Goal: Information Seeking & Learning: Find contact information

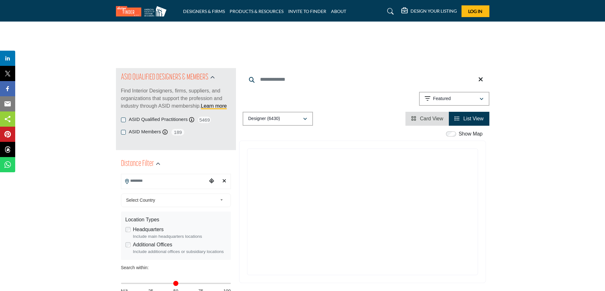
click at [169, 181] on input "Search Location" at bounding box center [164, 181] width 86 height 12
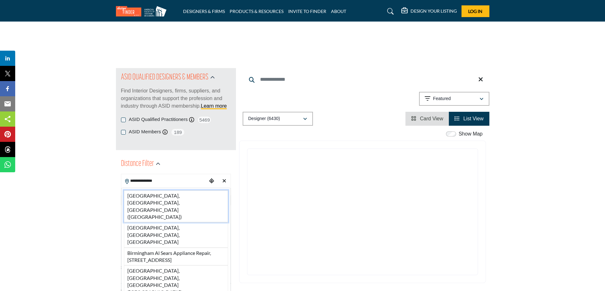
click at [171, 197] on li "[GEOGRAPHIC_DATA], [GEOGRAPHIC_DATA], [GEOGRAPHIC_DATA] ([GEOGRAPHIC_DATA])" at bounding box center [176, 206] width 104 height 32
type input "**********"
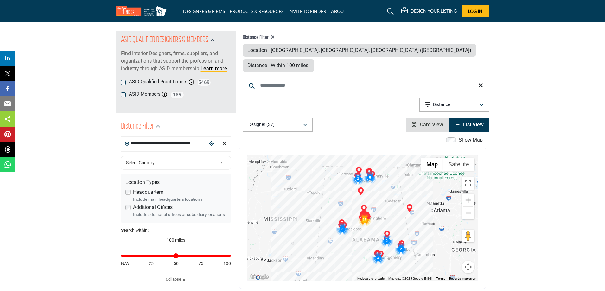
scroll to position [95, 0]
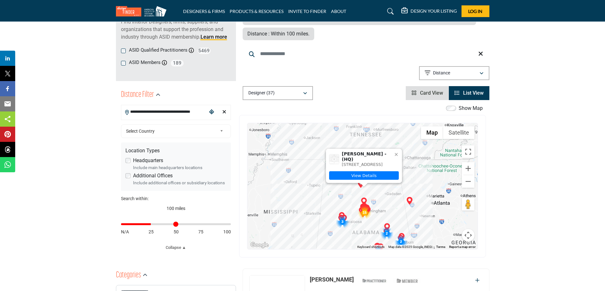
drag, startPoint x: 229, startPoint y: 222, endPoint x: 152, endPoint y: 236, distance: 77.8
type input "**"
click at [152, 225] on input "Distance in miles" at bounding box center [176, 224] width 110 height 1
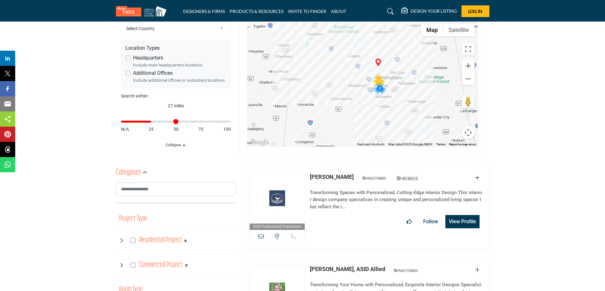
scroll to position [190, 0]
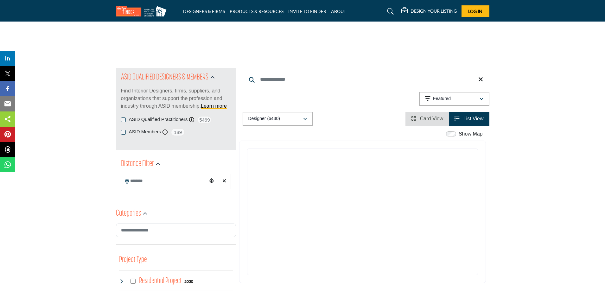
click at [146, 184] on input "Search Location" at bounding box center [164, 181] width 86 height 12
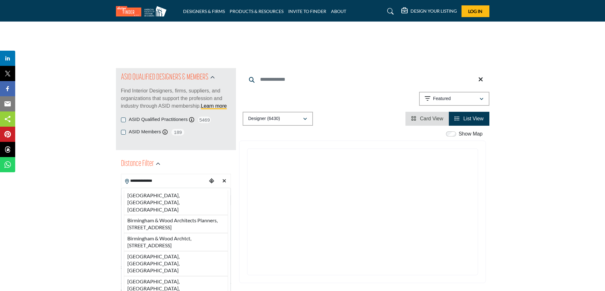
drag, startPoint x: 164, startPoint y: 196, endPoint x: 173, endPoint y: 196, distance: 8.9
click at [164, 196] on li "[GEOGRAPHIC_DATA], [GEOGRAPHIC_DATA], [GEOGRAPHIC_DATA]" at bounding box center [176, 202] width 104 height 25
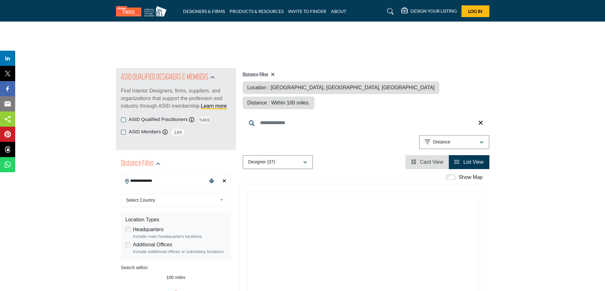
type input "**********"
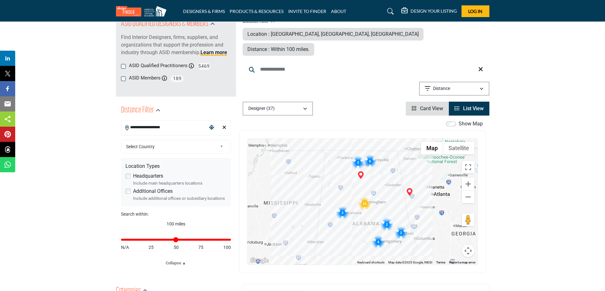
scroll to position [95, 0]
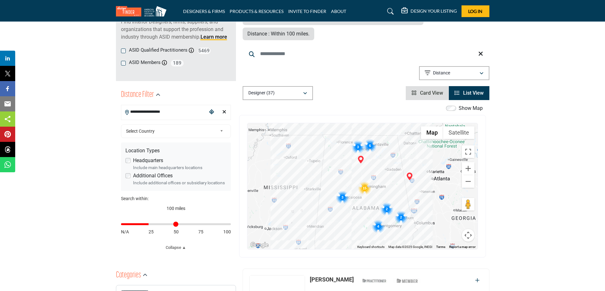
drag, startPoint x: 229, startPoint y: 225, endPoint x: 149, endPoint y: 230, distance: 79.7
type input "**"
click at [149, 225] on input "Distance in miles" at bounding box center [176, 224] width 110 height 1
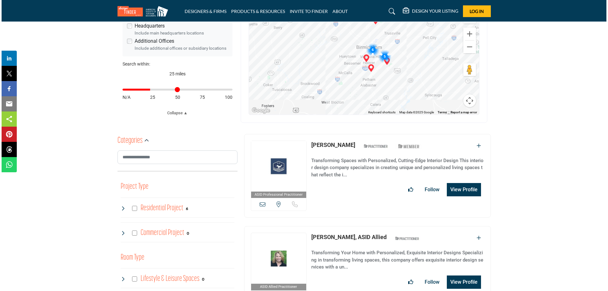
scroll to position [254, 0]
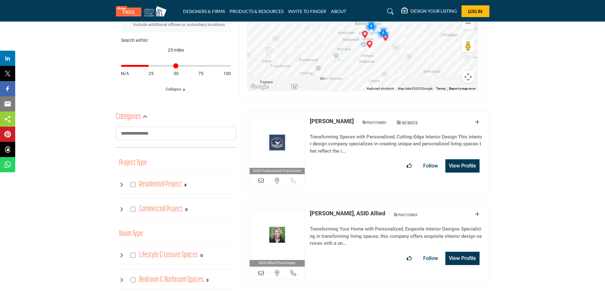
click at [467, 159] on button "View Profile" at bounding box center [463, 165] width 34 height 13
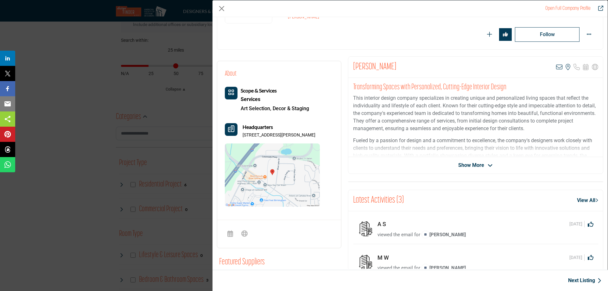
scroll to position [95, 0]
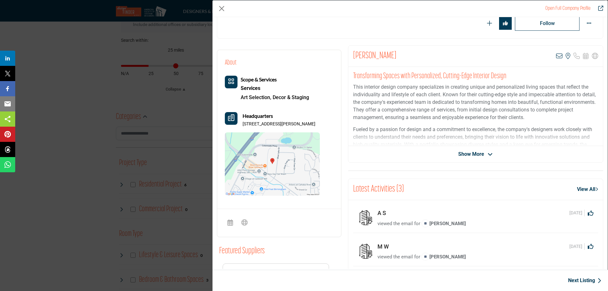
drag, startPoint x: 323, startPoint y: 124, endPoint x: 243, endPoint y: 124, distance: 80.2
click at [243, 124] on p "3111 Timberlake Rd Ste 100, 35243-2311, USA" at bounding box center [279, 124] width 73 height 6
copy p "3111 Timberlake Rd Ste 100, 35243-2311"
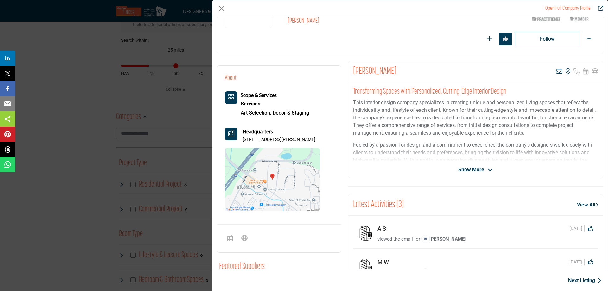
scroll to position [77, 0]
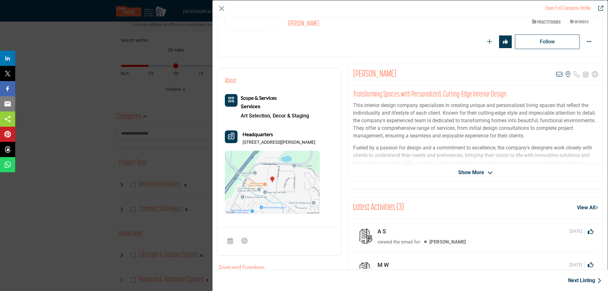
click at [482, 170] on span "Show More" at bounding box center [472, 173] width 26 height 8
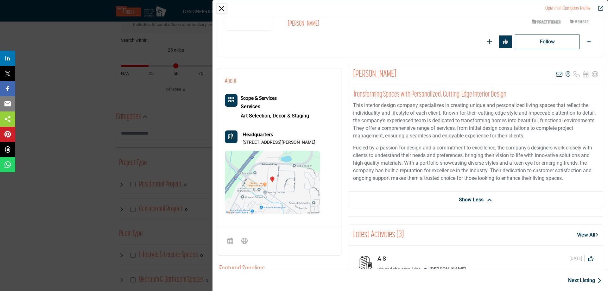
click at [222, 9] on button "Close" at bounding box center [222, 9] width 10 height 10
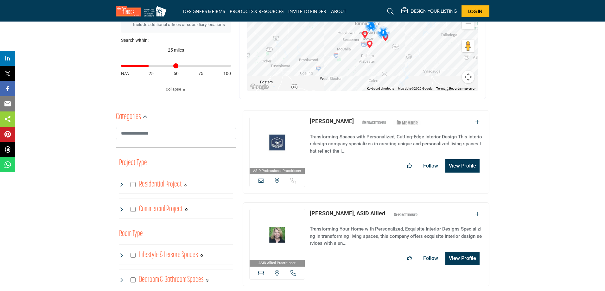
click at [329, 210] on link "[PERSON_NAME], ASID Allied" at bounding box center [347, 213] width 75 height 7
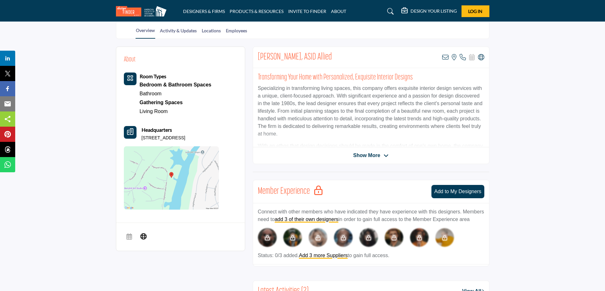
scroll to position [122, 0]
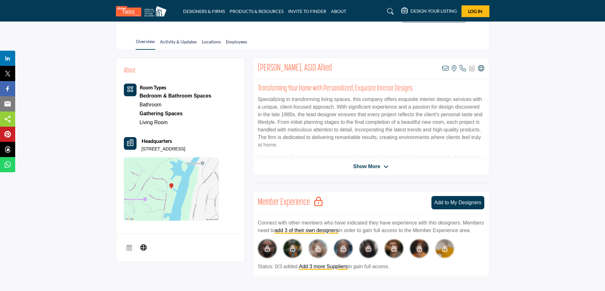
drag, startPoint x: 212, startPoint y: 150, endPoint x: 141, endPoint y: 150, distance: 70.7
click at [141, 150] on div "Headquarters 637 Highland Lakes Cv, 35242-6822, USA" at bounding box center [171, 144] width 95 height 15
copy p "637 Highland Lakes Cv, 35242-682"
click at [464, 69] on icon at bounding box center [463, 68] width 6 height 6
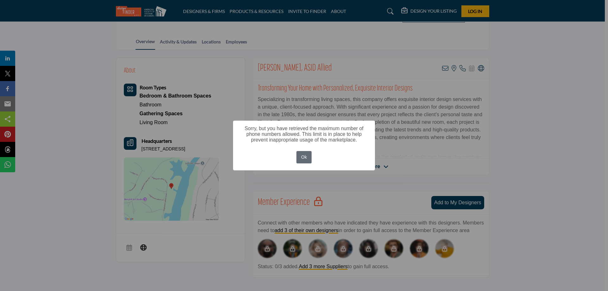
click at [307, 156] on button "Ok" at bounding box center [305, 157] width 16 height 12
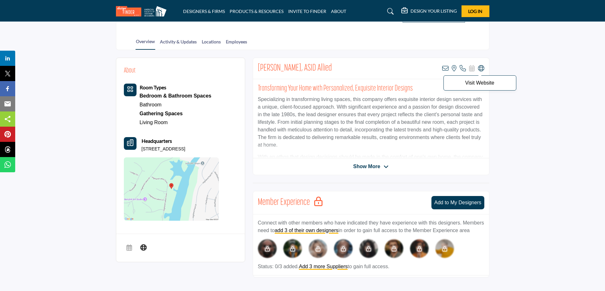
click at [481, 68] on icon at bounding box center [481, 68] width 6 height 6
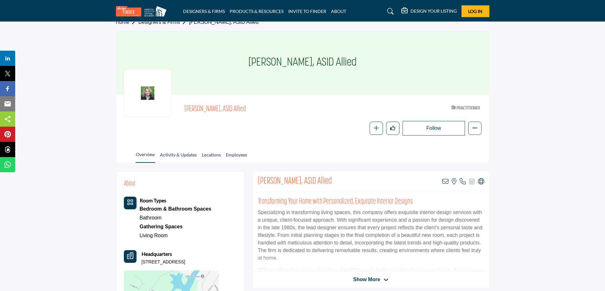
scroll to position [0, 0]
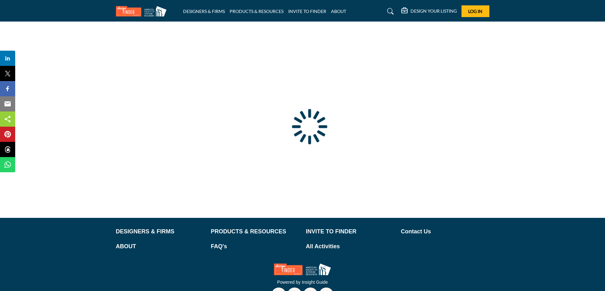
type input "**********"
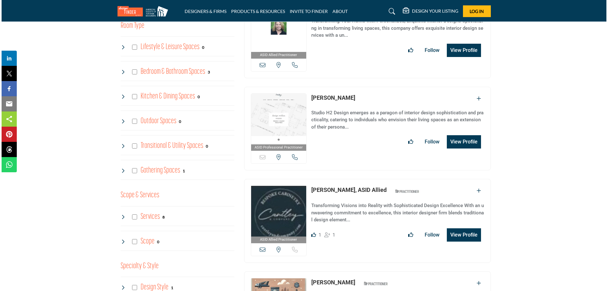
scroll to position [475, 0]
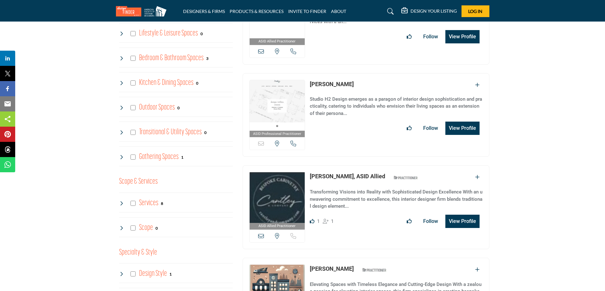
click at [454, 122] on button "View Profile" at bounding box center [463, 128] width 34 height 13
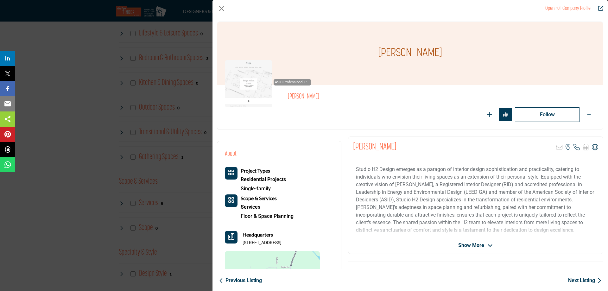
drag, startPoint x: 298, startPoint y: 241, endPoint x: 241, endPoint y: 244, distance: 56.8
click at [241, 244] on div "Headquarters 6150 Castle Ln, 35116-2133, USA" at bounding box center [272, 238] width 95 height 15
copy p "6150 Castle Ln, 35116-2133"
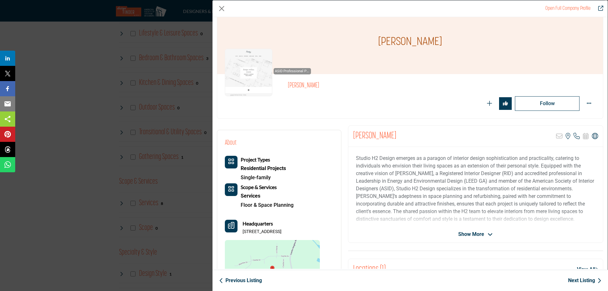
scroll to position [0, 0]
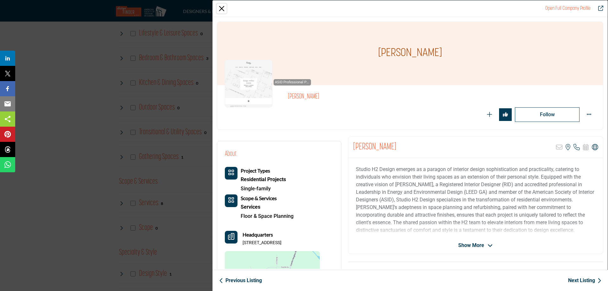
click at [222, 9] on button "Close" at bounding box center [222, 9] width 10 height 10
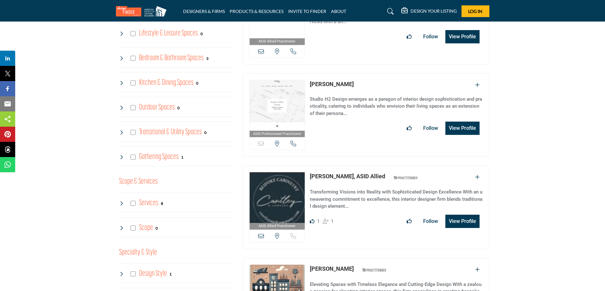
click at [456, 215] on button "View Profile" at bounding box center [463, 221] width 34 height 13
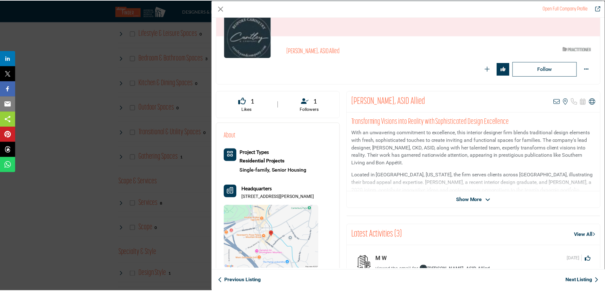
scroll to position [63, 0]
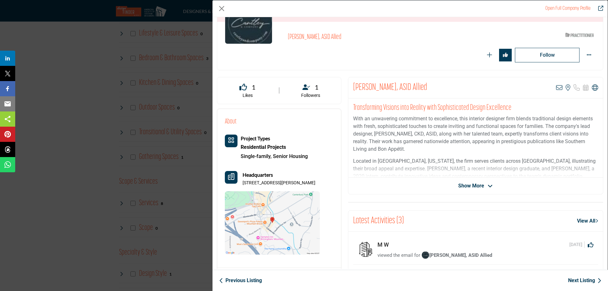
drag, startPoint x: 312, startPoint y: 182, endPoint x: 276, endPoint y: 183, distance: 36.8
click at [267, 185] on p "2839 Culver Rd Ste 204, 35223-2331, USA" at bounding box center [279, 183] width 73 height 6
drag, startPoint x: 313, startPoint y: 181, endPoint x: 243, endPoint y: 186, distance: 70.2
click at [243, 186] on div "Project Types Residential Projects Single-family, Senior Housing" at bounding box center [272, 195] width 95 height 120
copy p "2839 Culver Rd Ste 204, 35223-2331"
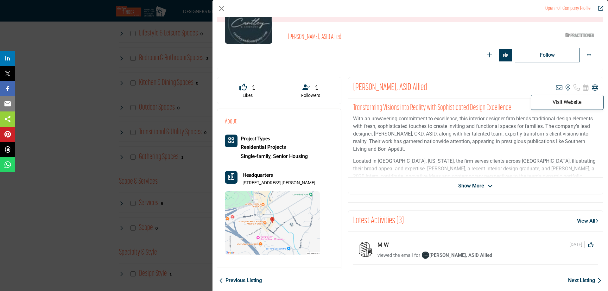
click at [592, 86] on icon "Company Data Modal" at bounding box center [595, 88] width 6 height 6
click at [223, 8] on button "Close" at bounding box center [222, 9] width 10 height 10
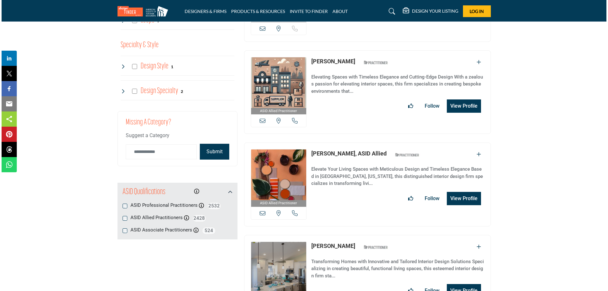
scroll to position [697, 0]
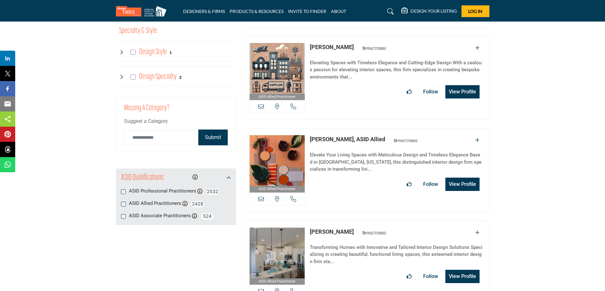
click at [460, 85] on button "View Profile" at bounding box center [463, 91] width 34 height 13
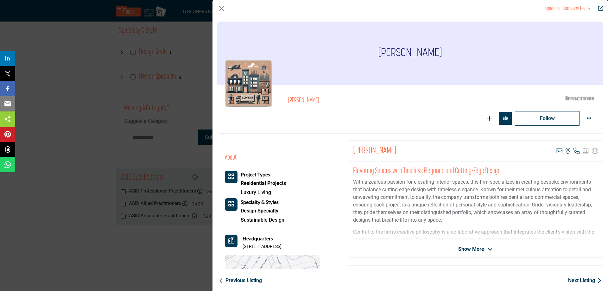
drag, startPoint x: 298, startPoint y: 245, endPoint x: 242, endPoint y: 246, distance: 55.8
click at [242, 246] on div "Headquarters 5306 7th Ave S, 35212-3908, USA" at bounding box center [272, 242] width 95 height 15
copy p "5306 7th Ave S, 35212-3908"
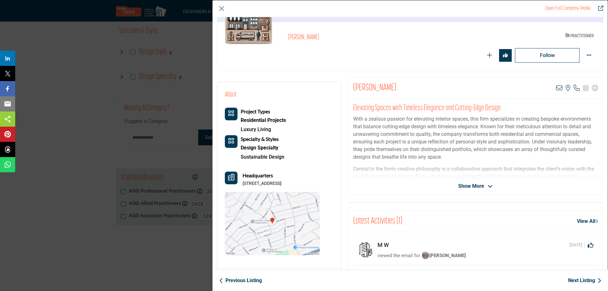
scroll to position [63, 0]
click at [488, 184] on icon "Company Data Modal" at bounding box center [490, 187] width 5 height 6
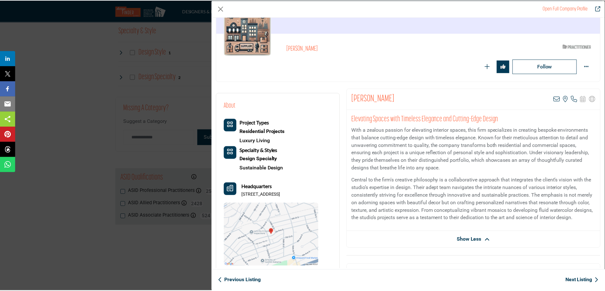
scroll to position [0, 0]
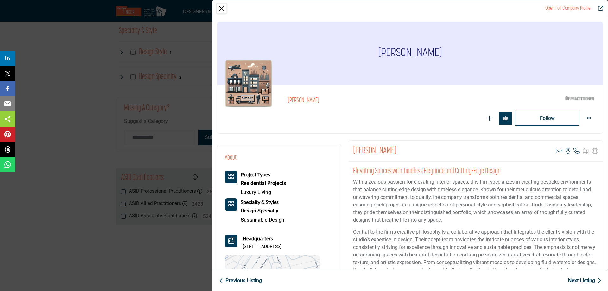
click at [222, 10] on button "Close" at bounding box center [222, 9] width 10 height 10
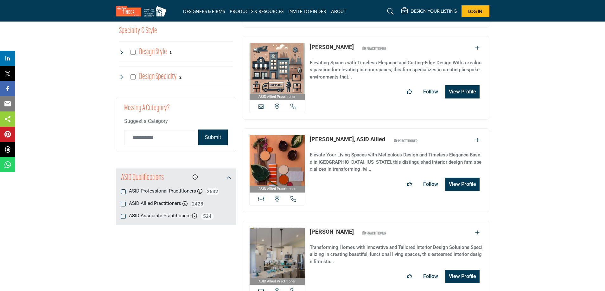
click at [321, 136] on link "Erin Brigham, ASID Allied" at bounding box center [347, 139] width 75 height 7
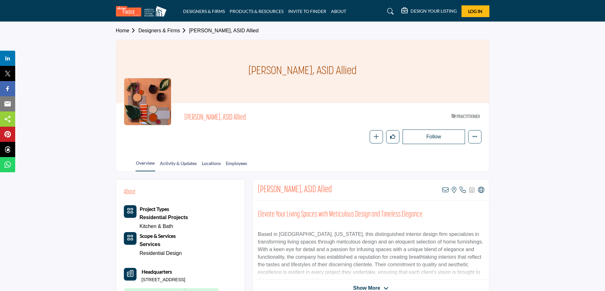
drag, startPoint x: 193, startPoint y: 281, endPoint x: 138, endPoint y: 282, distance: 54.8
click at [138, 282] on div "Headquarters 3400 Lime St, 35242-6340, USA" at bounding box center [171, 275] width 95 height 15
copy div "Headquarters 3400 Lime St, 35242-6340"
click at [480, 190] on icon at bounding box center [481, 190] width 6 height 6
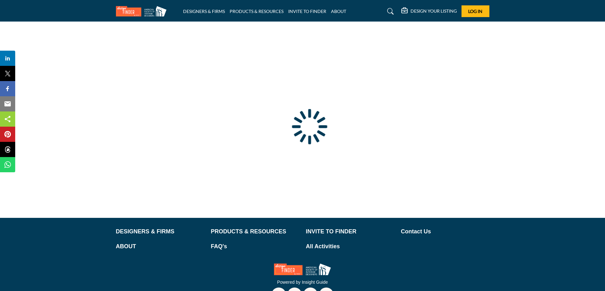
type input "**********"
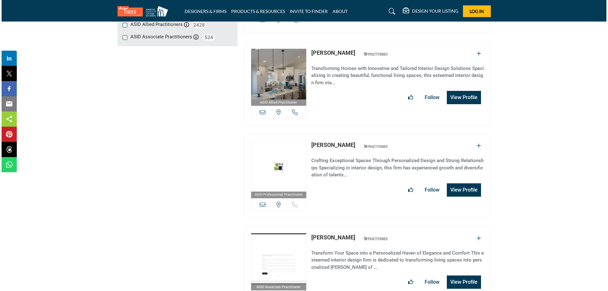
scroll to position [887, 0]
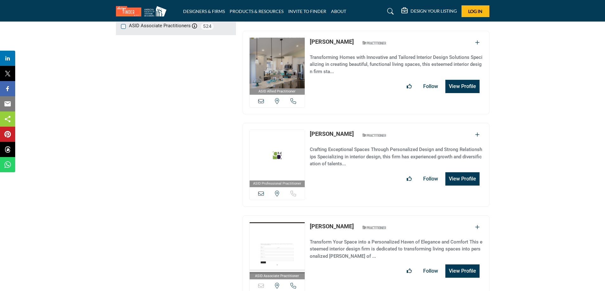
click at [454, 80] on button "View Profile" at bounding box center [463, 86] width 34 height 13
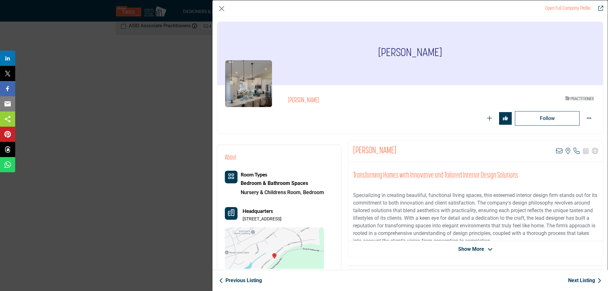
drag, startPoint x: 309, startPoint y: 220, endPoint x: 242, endPoint y: 219, distance: 67.2
click at [242, 219] on div "Headquarters 1085 Lake Colony Ln, 35242-7402, USA" at bounding box center [274, 214] width 99 height 15
copy p "1085 Lake Colony Ln, 35242-7402"
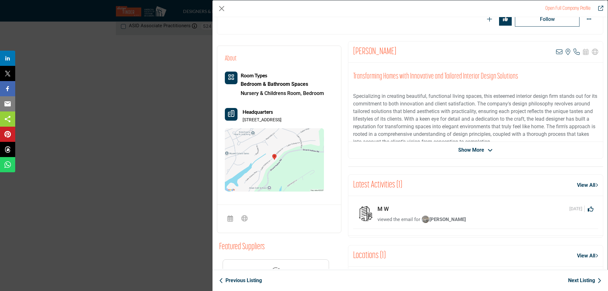
scroll to position [114, 0]
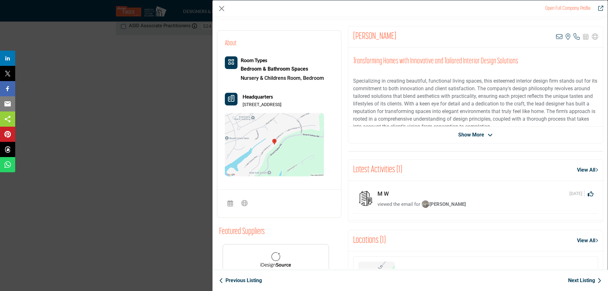
click at [477, 134] on span "Show More" at bounding box center [472, 135] width 26 height 8
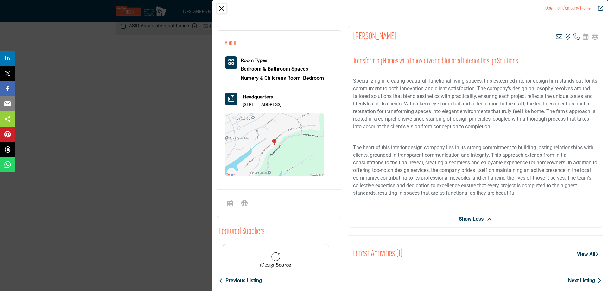
click at [222, 9] on button "Close" at bounding box center [222, 9] width 10 height 10
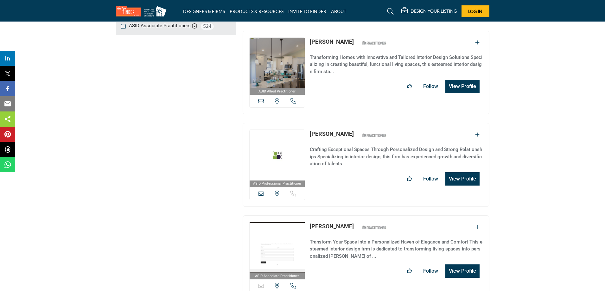
click at [454, 172] on button "View Profile" at bounding box center [463, 178] width 34 height 13
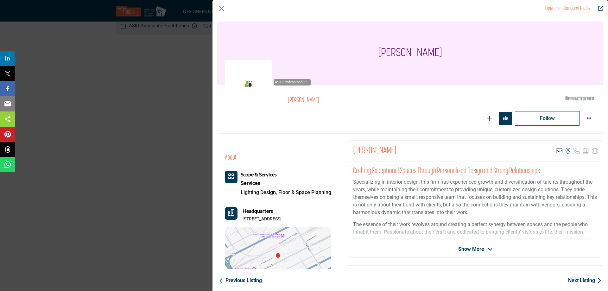
drag, startPoint x: 297, startPoint y: 218, endPoint x: 241, endPoint y: 224, distance: 55.8
click at [241, 224] on div "Scope & Services Services Lighting Design, Floor & Space Planning" at bounding box center [278, 231] width 106 height 120
copy p "2920 1st Ave S, 35233-3033"
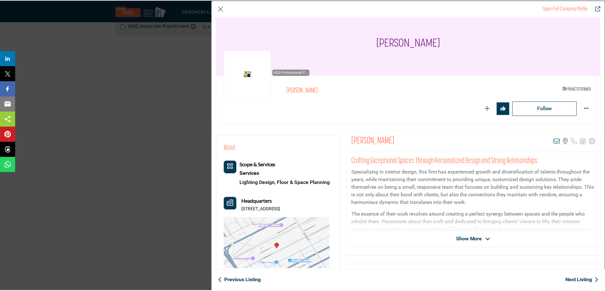
scroll to position [0, 0]
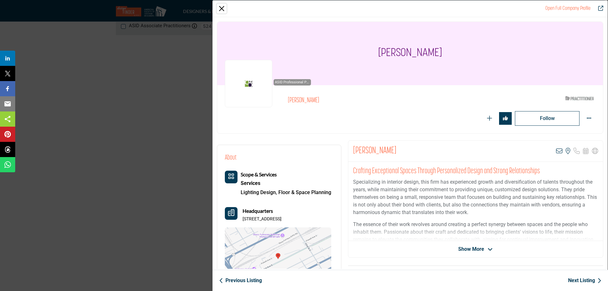
click at [221, 11] on button "Close" at bounding box center [222, 9] width 10 height 10
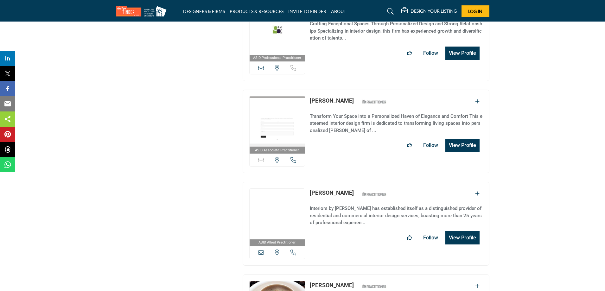
scroll to position [1014, 0]
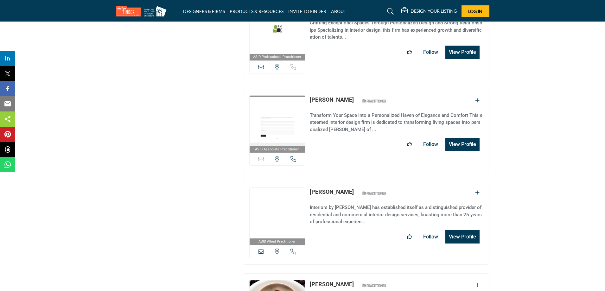
click at [454, 138] on button "View Profile" at bounding box center [463, 144] width 34 height 13
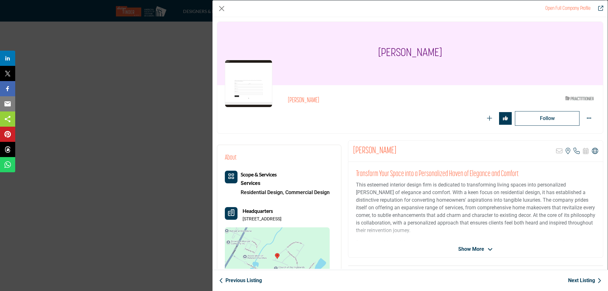
drag, startPoint x: 314, startPoint y: 218, endPoint x: 243, endPoint y: 223, distance: 71.2
click at [243, 223] on div "Scope & Services Services Residential Design, Commercial Design" at bounding box center [277, 231] width 105 height 120
copy p "1308 Greystone Parc Dr, 35242-7292"
click at [592, 154] on icon "Company Data Modal" at bounding box center [595, 151] width 6 height 6
click at [220, 6] on button "Close" at bounding box center [222, 9] width 10 height 10
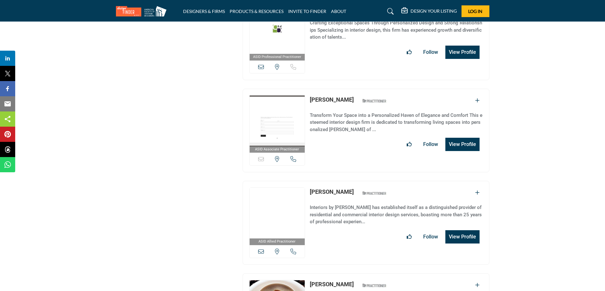
click at [328, 189] on link "Melody Davidson" at bounding box center [332, 192] width 44 height 7
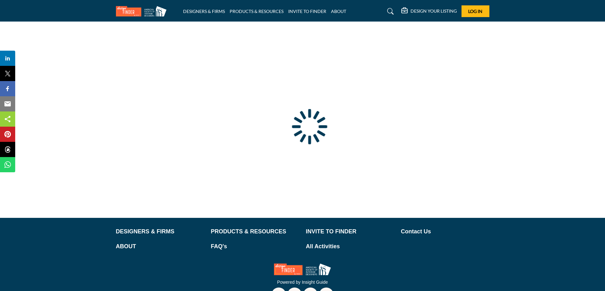
type input "**********"
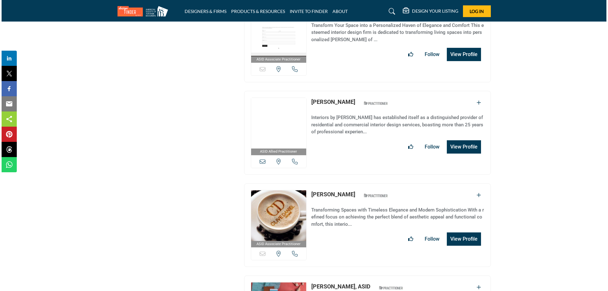
scroll to position [1118, 0]
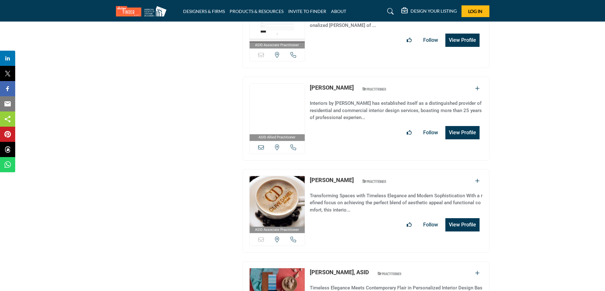
click at [461, 126] on button "View Profile" at bounding box center [463, 132] width 34 height 13
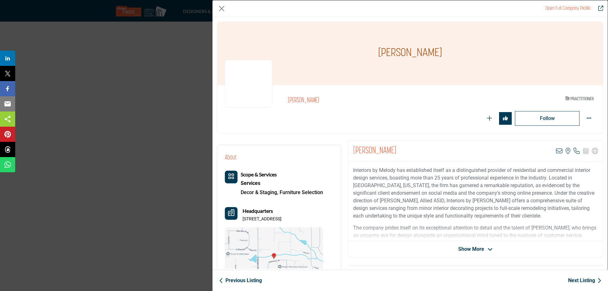
click at [282, 219] on p "2525 Dunmore Dr, 35226-2427, USA" at bounding box center [262, 219] width 39 height 6
drag, startPoint x: 302, startPoint y: 218, endPoint x: 242, endPoint y: 220, distance: 59.9
click at [242, 220] on div "Headquarters 2525 Dunmore Dr, 35226-2427, USA" at bounding box center [274, 214] width 98 height 15
copy p "2525 Dunmore Dr, 35226-2427"
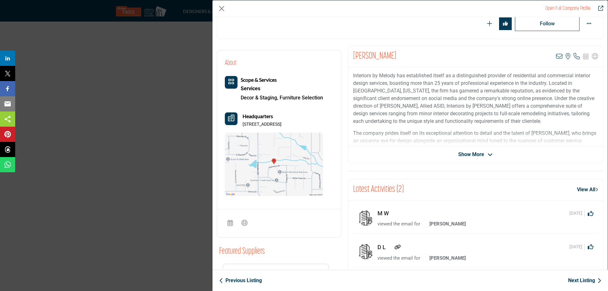
scroll to position [95, 0]
click at [284, 162] on img "Company Data Modal" at bounding box center [274, 163] width 98 height 63
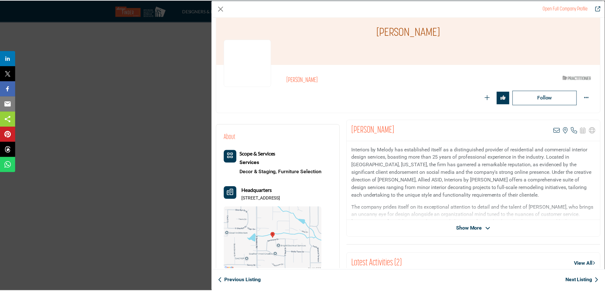
scroll to position [0, 0]
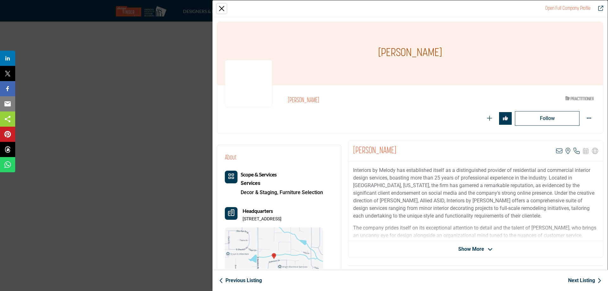
click at [223, 9] on button "Close" at bounding box center [222, 9] width 10 height 10
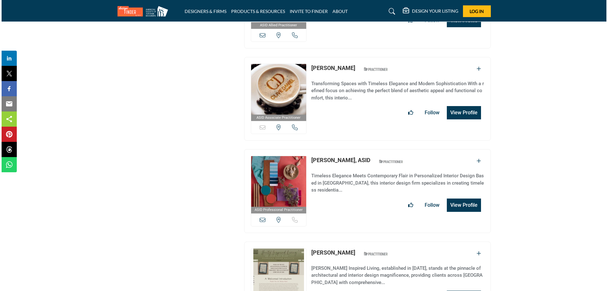
scroll to position [1245, 0]
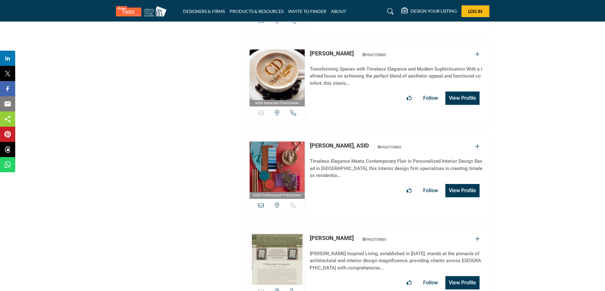
click at [468, 92] on button "View Profile" at bounding box center [463, 98] width 34 height 13
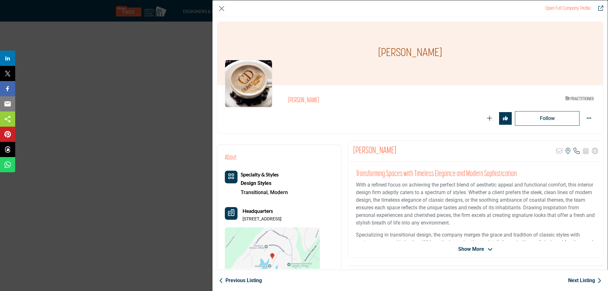
drag, startPoint x: 306, startPoint y: 218, endPoint x: 248, endPoint y: 220, distance: 58.0
click at [243, 219] on p "1313 Cove Lake Cir, 35242-7046, USA" at bounding box center [262, 219] width 39 height 6
copy p "1313 Cove Lake Cir, 35242-7046"
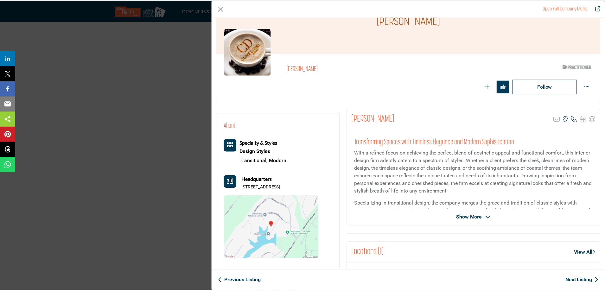
scroll to position [0, 0]
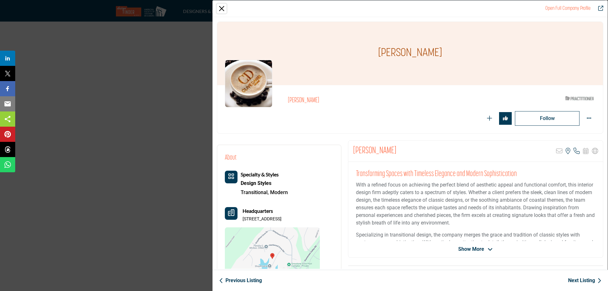
click at [222, 7] on button "Close" at bounding box center [222, 9] width 10 height 10
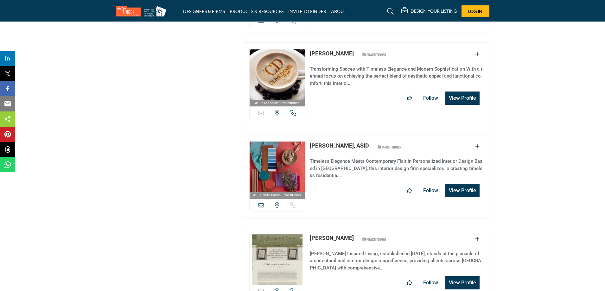
click at [341, 142] on link "[PERSON_NAME], ASID" at bounding box center [339, 145] width 59 height 7
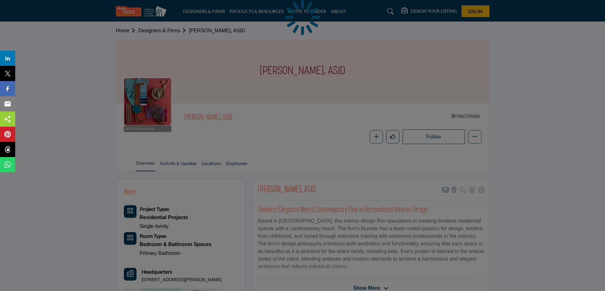
scroll to position [32, 0]
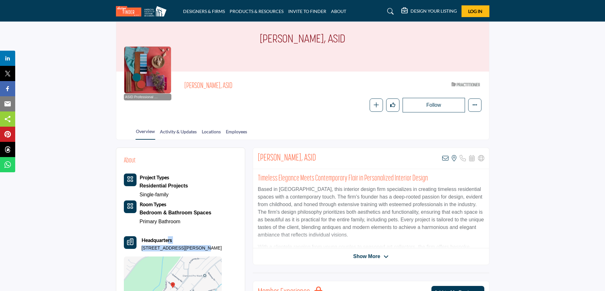
drag, startPoint x: 198, startPoint y: 248, endPoint x: 169, endPoint y: 244, distance: 29.1
click at [169, 244] on div "Headquarters [STREET_ADDRESS][PERSON_NAME]" at bounding box center [182, 243] width 80 height 15
drag, startPoint x: 199, startPoint y: 248, endPoint x: 140, endPoint y: 248, distance: 59.0
click at [140, 248] on div "Headquarters [STREET_ADDRESS][PERSON_NAME]" at bounding box center [173, 243] width 98 height 15
copy p "[STREET_ADDRESS][PERSON_NAME]"
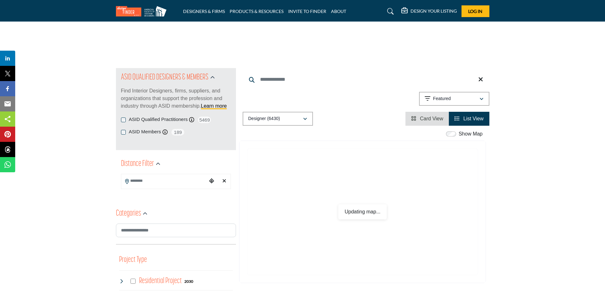
click at [157, 179] on input "Search Location" at bounding box center [164, 181] width 86 height 12
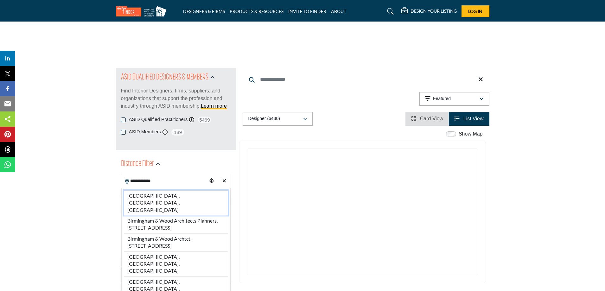
click at [156, 194] on li "[GEOGRAPHIC_DATA], [GEOGRAPHIC_DATA], [GEOGRAPHIC_DATA]" at bounding box center [176, 202] width 104 height 25
type input "**********"
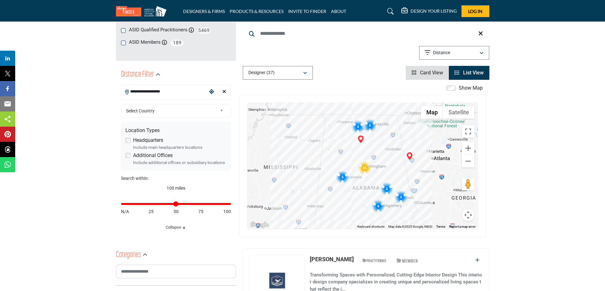
scroll to position [127, 0]
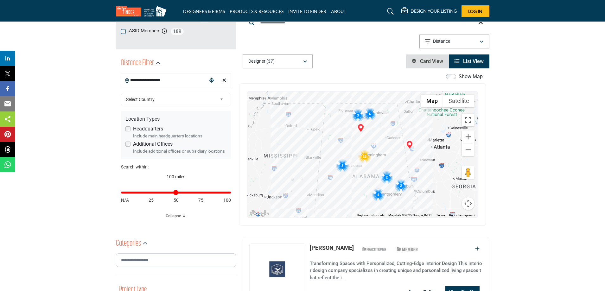
type input "**"
click at [150, 193] on input "Distance in miles" at bounding box center [176, 192] width 110 height 1
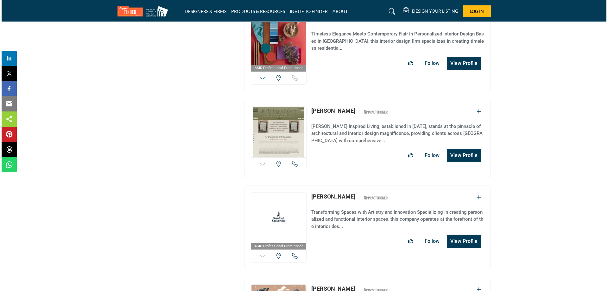
scroll to position [1394, 0]
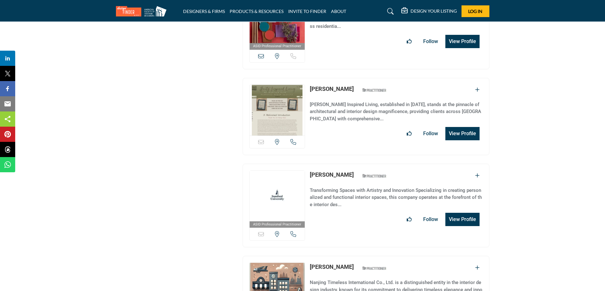
click at [457, 127] on button "View Profile" at bounding box center [463, 133] width 34 height 13
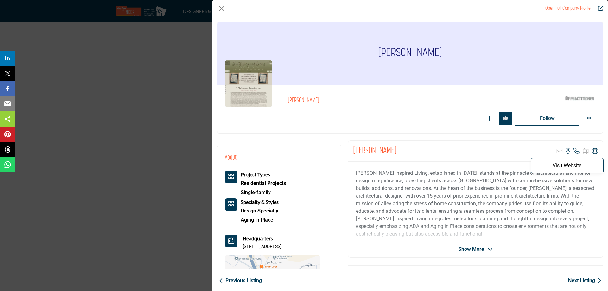
click at [593, 151] on icon "Company Data Modal" at bounding box center [595, 151] width 6 height 6
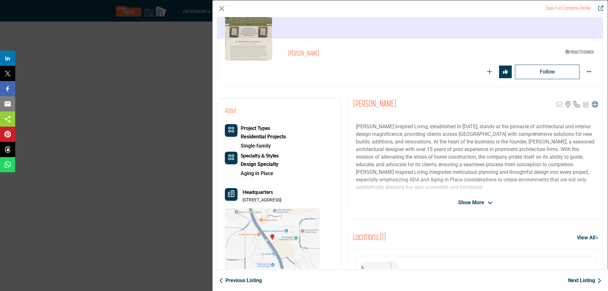
scroll to position [63, 0]
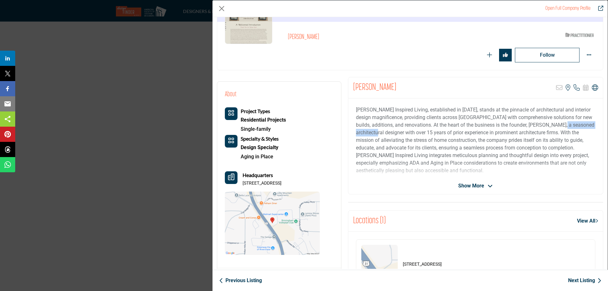
drag, startPoint x: 403, startPoint y: 132, endPoint x: 352, endPoint y: 135, distance: 51.1
click at [352, 135] on div "Hentz Inspired Living, established in 2019, stands at the pinnacle of architect…" at bounding box center [476, 138] width 255 height 79
copy p "architectural designer"
click at [217, 9] on button "Close" at bounding box center [222, 9] width 10 height 10
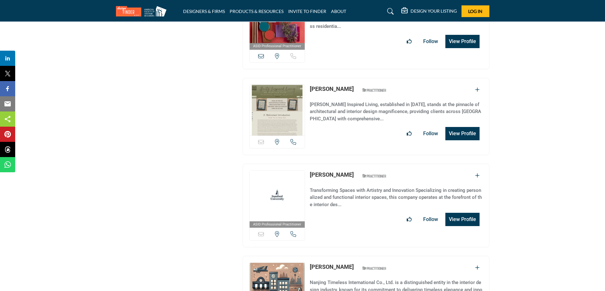
click at [459, 213] on button "View Profile" at bounding box center [463, 219] width 34 height 13
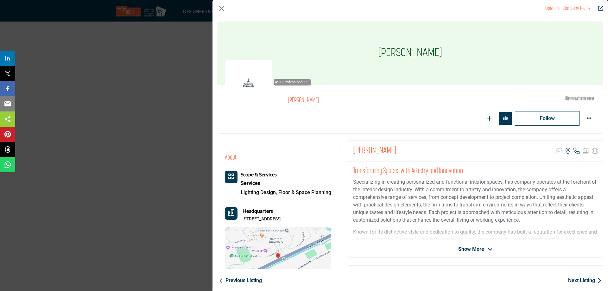
drag, startPoint x: 302, startPoint y: 219, endPoint x: 241, endPoint y: 219, distance: 61.5
click at [241, 219] on div "Headquarters 800 Lakeshore Dr, 35229-0001, USA" at bounding box center [278, 214] width 106 height 15
copy p "800 Lakeshore Dr, 35229-0001"
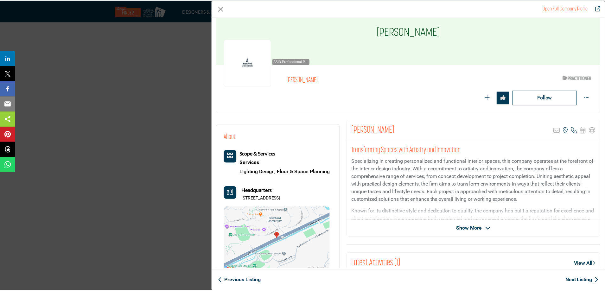
scroll to position [0, 0]
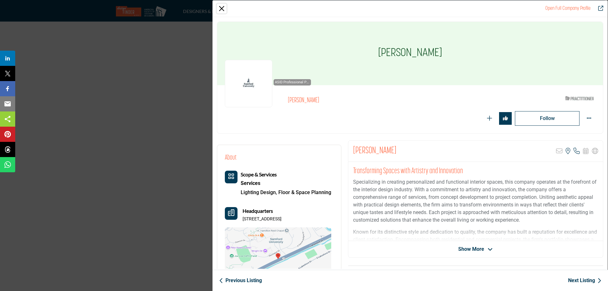
click at [223, 8] on button "Close" at bounding box center [222, 9] width 10 height 10
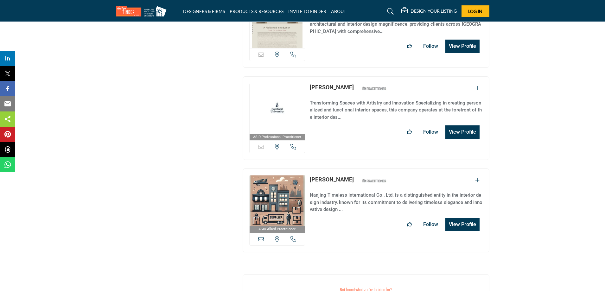
scroll to position [1521, 0]
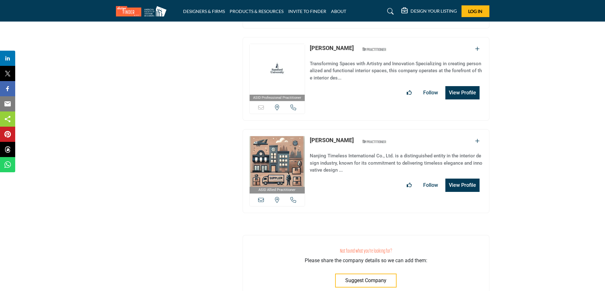
click at [332, 137] on link "[PERSON_NAME]" at bounding box center [332, 140] width 44 height 7
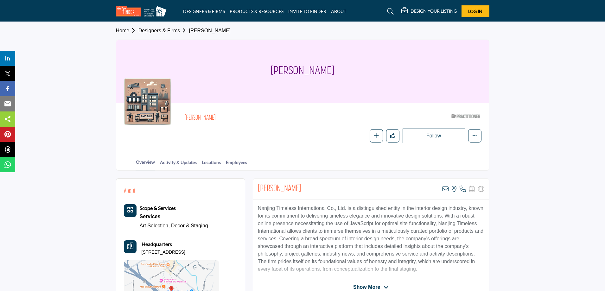
drag, startPoint x: 216, startPoint y: 252, endPoint x: 140, endPoint y: 254, distance: 75.5
click at [140, 254] on div "Headquarters [STREET_ADDRESS]" at bounding box center [171, 248] width 95 height 15
copy p "[STREET_ADDRESS]"
drag, startPoint x: 333, startPoint y: 208, endPoint x: 257, endPoint y: 210, distance: 76.7
click at [257, 210] on div "Nanjing Timeless International Co., Ltd. is a distinguished entity in the inter…" at bounding box center [371, 239] width 236 height 79
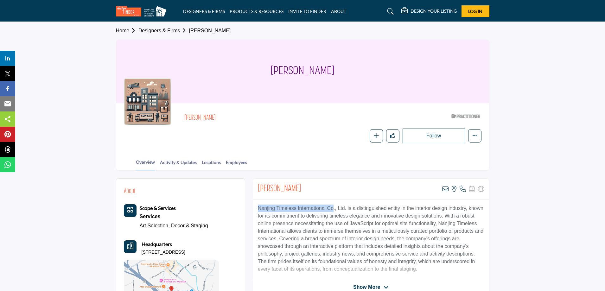
copy p "Nanjing Timeless International Co"
